Goal: Task Accomplishment & Management: Use online tool/utility

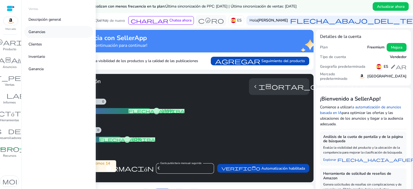
click at [38, 29] on link "Ganancias" at bounding box center [58, 32] width 69 height 12
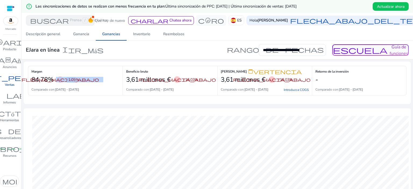
drag, startPoint x: 78, startPoint y: 78, endPoint x: 54, endPoint y: 79, distance: 24.0
click at [57, 79] on div "flecha_hacia_abajo -1,05%" at bounding box center [68, 79] width 22 height 9
click at [96, 70] on div "Margen 84,78% flecha_hacia_abajo -1,05% Comparado con: 12-08-2025 - 25-08-2025" at bounding box center [75, 81] width 95 height 30
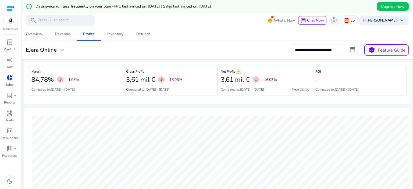
click at [164, 44] on div "**********" at bounding box center [218, 50] width 388 height 12
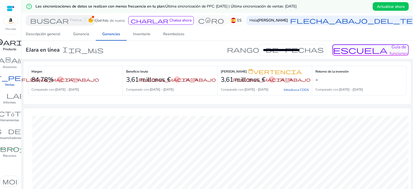
click at [5, 47] on font "Producto" at bounding box center [9, 49] width 13 height 4
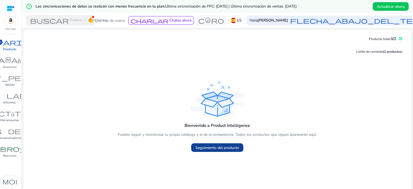
click at [223, 148] on font "Seguimiento del producto" at bounding box center [218, 147] width 44 height 5
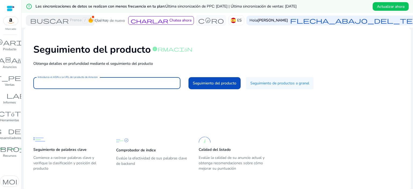
click at [79, 85] on input "Introduzca el ASIN o la URL del producto de Amazon" at bounding box center [107, 83] width 139 height 6
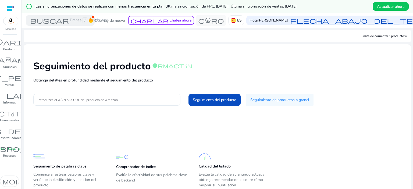
drag, startPoint x: 0, startPoint y: 0, endPoint x: 85, endPoint y: 103, distance: 133.4
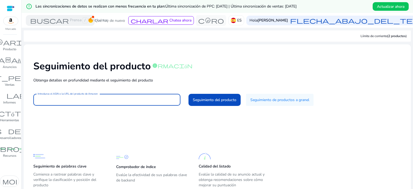
drag, startPoint x: 84, startPoint y: 102, endPoint x: 46, endPoint y: 115, distance: 40.3
click at [46, 115] on div "Seguimiento del producto información Obtenga detalles en profundidad mediante e…" at bounding box center [217, 83] width 379 height 68
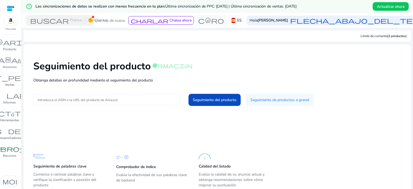
click at [50, 96] on div at bounding box center [107, 100] width 139 height 12
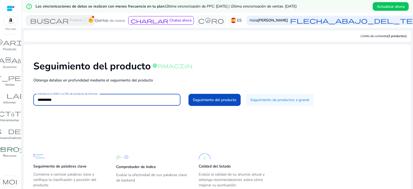
type input "**********"
click at [189, 94] on button "Seguimiento del producto" at bounding box center [215, 100] width 52 height 12
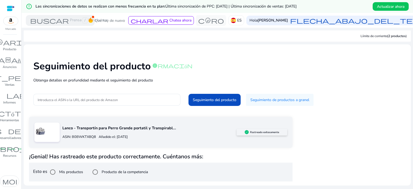
click at [376, 121] on div "Lanco - Transportín para Perro Grande portatil y Transpirabl... ASIN: B0BWKTX8Q…" at bounding box center [217, 149] width 377 height 65
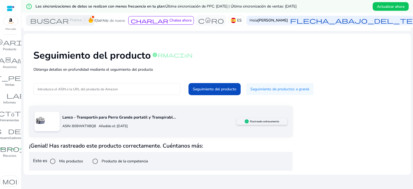
scroll to position [13, 0]
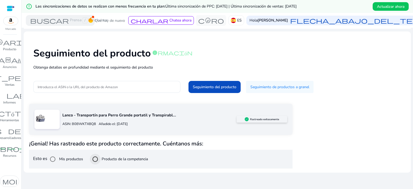
click at [101, 158] on div at bounding box center [95, 159] width 13 height 13
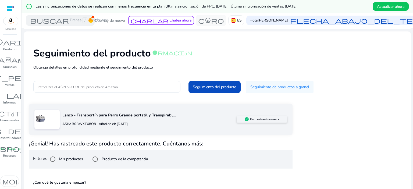
click at [312, 107] on div "Lanco - Transportín para Perro Grande portatil y Transpirabl... ASIN: B0BWKTX8Q…" at bounding box center [217, 168] width 377 height 129
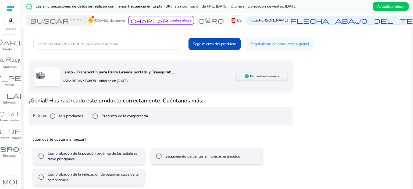
scroll to position [60, 0]
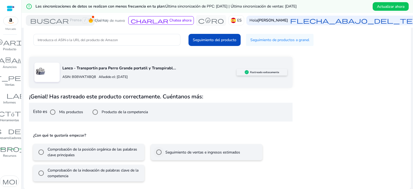
click at [194, 148] on div "Seguimiento de ventas e ingresos estimados" at bounding box center [197, 152] width 87 height 11
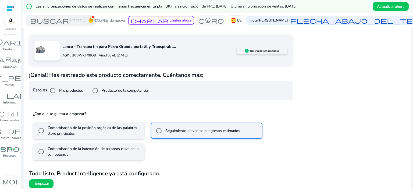
scroll to position [84, 0]
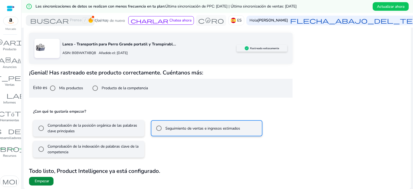
click at [45, 179] on font "Empezar" at bounding box center [42, 181] width 15 height 5
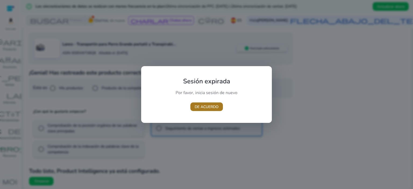
click at [207, 104] on font "DE ACUERDO" at bounding box center [207, 106] width 24 height 5
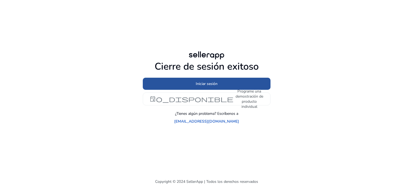
click at [200, 86] on font "Iniciar sesión" at bounding box center [207, 83] width 22 height 5
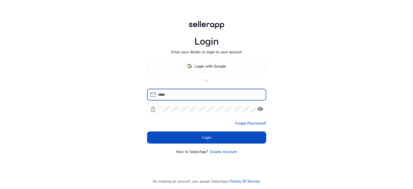
type input "**********"
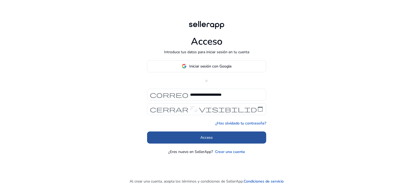
click at [214, 132] on span at bounding box center [206, 137] width 119 height 13
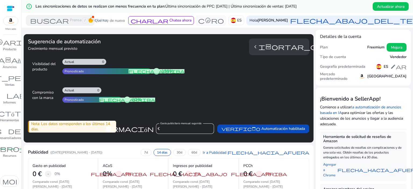
click at [8, 8] on div at bounding box center [11, 8] width 8 height 6
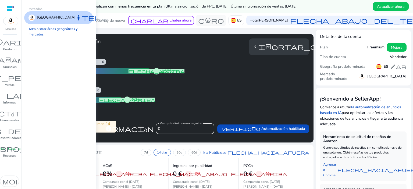
click at [14, 22] on img at bounding box center [10, 21] width 15 height 8
click at [11, 42] on font "inventario_2" at bounding box center [9, 42] width 65 height 8
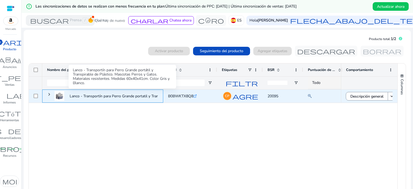
click at [117, 98] on font "Lanco - Transportín para Perro Grande portatil y Transpirable..." at bounding box center [122, 96] width 105 height 5
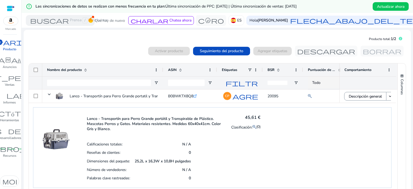
scroll to position [5, 0]
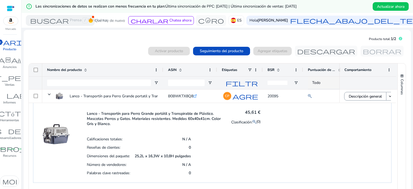
click at [316, 111] on div "Lanco - Transportín para Perro Grande portátil y Transpirable de Plástico. Masc…" at bounding box center [212, 142] width 359 height 81
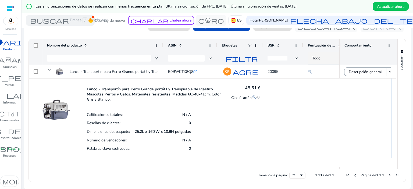
drag, startPoint x: 95, startPoint y: 169, endPoint x: 130, endPoint y: 171, distance: 35.3
click at [130, 171] on div "Tamaño de página: 25 1 1 1 a de 1 1 Página de 1 1 1" at bounding box center [217, 175] width 377 height 13
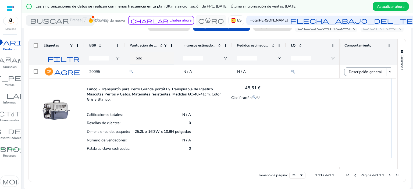
scroll to position [0, 222]
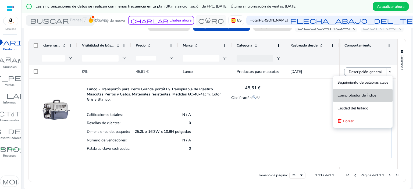
click at [379, 97] on button "Comprobador de índice" at bounding box center [363, 95] width 59 height 13
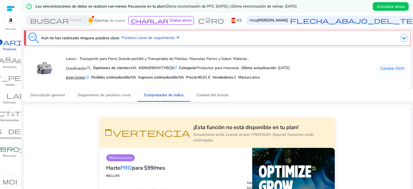
click at [115, 94] on font "Seguimiento de palabras clave" at bounding box center [104, 95] width 53 height 5
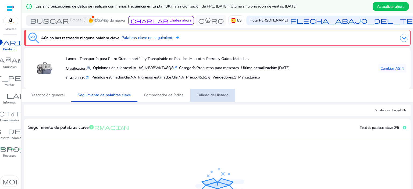
click at [219, 93] on font "Calidad del listado" at bounding box center [213, 95] width 32 height 5
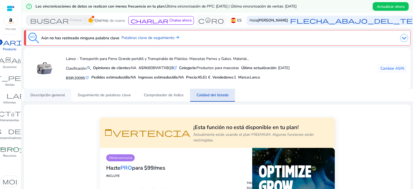
click at [48, 92] on span "Descripción general" at bounding box center [47, 95] width 34 height 13
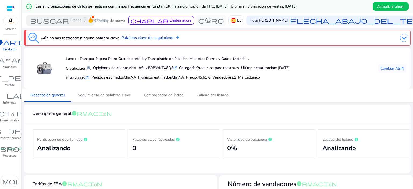
drag, startPoint x: 331, startPoint y: 73, endPoint x: 335, endPoint y: 77, distance: 5.9
click at [335, 77] on div "Lanco - Transportín para Perro Grande portátil y Transpirable de Plástico. Masc…" at bounding box center [217, 68] width 378 height 32
click at [89, 79] on mat-icon "refresh" at bounding box center [87, 77] width 4 height 5
